Goal: Task Accomplishment & Management: Manage account settings

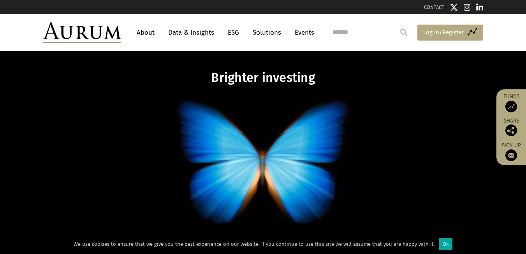
click at [430, 30] on span "Log in/Register" at bounding box center [443, 32] width 41 height 9
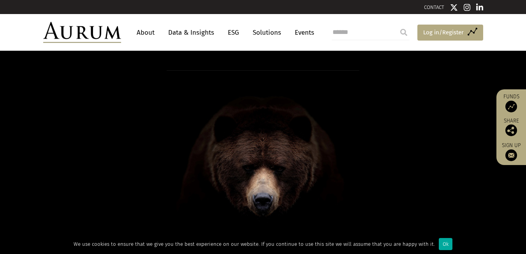
click at [453, 28] on span "Log in/Register" at bounding box center [443, 32] width 41 height 9
